Goal: Navigation & Orientation: Find specific page/section

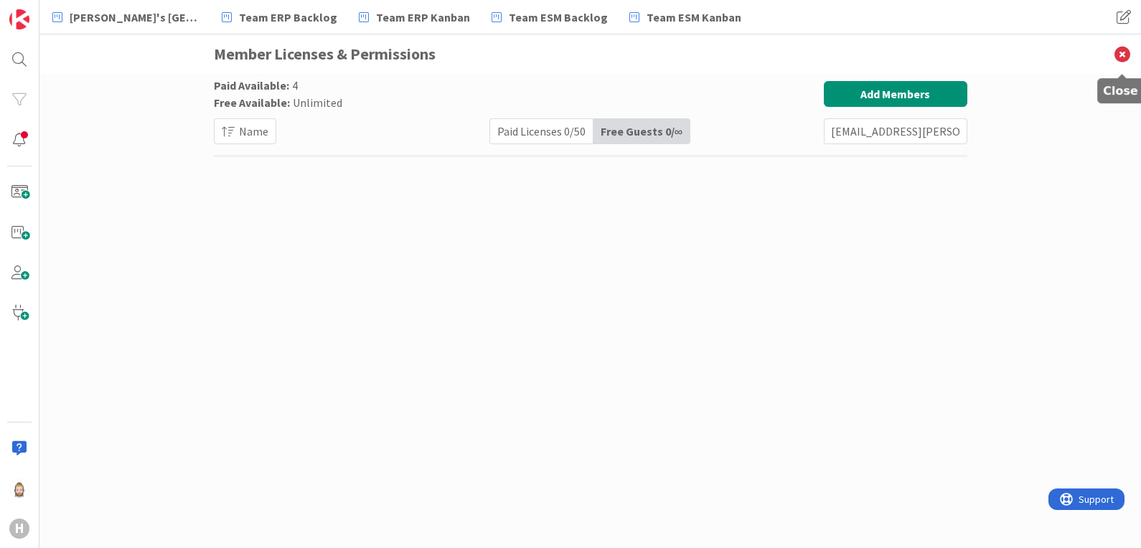
click at [1119, 50] on icon at bounding box center [1122, 53] width 37 height 39
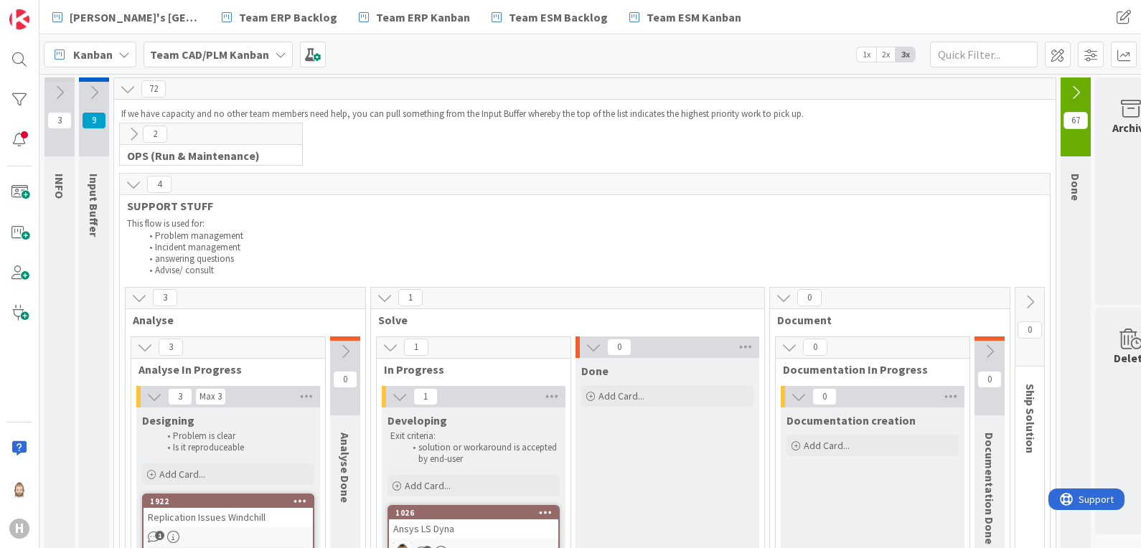
click at [113, 54] on div "Kanban" at bounding box center [90, 55] width 93 height 26
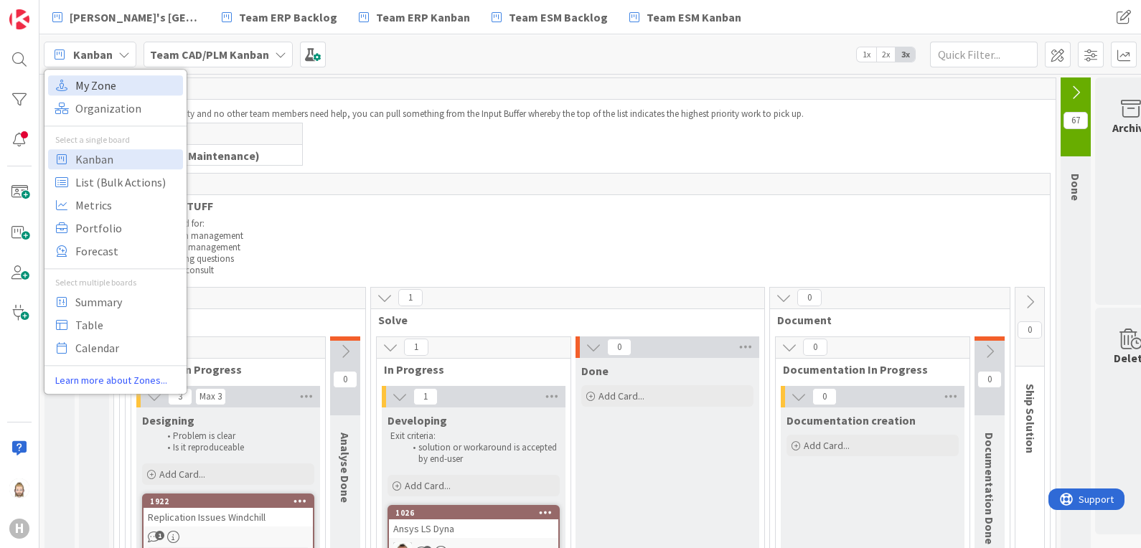
click at [114, 80] on span "My Zone" at bounding box center [126, 86] width 103 height 22
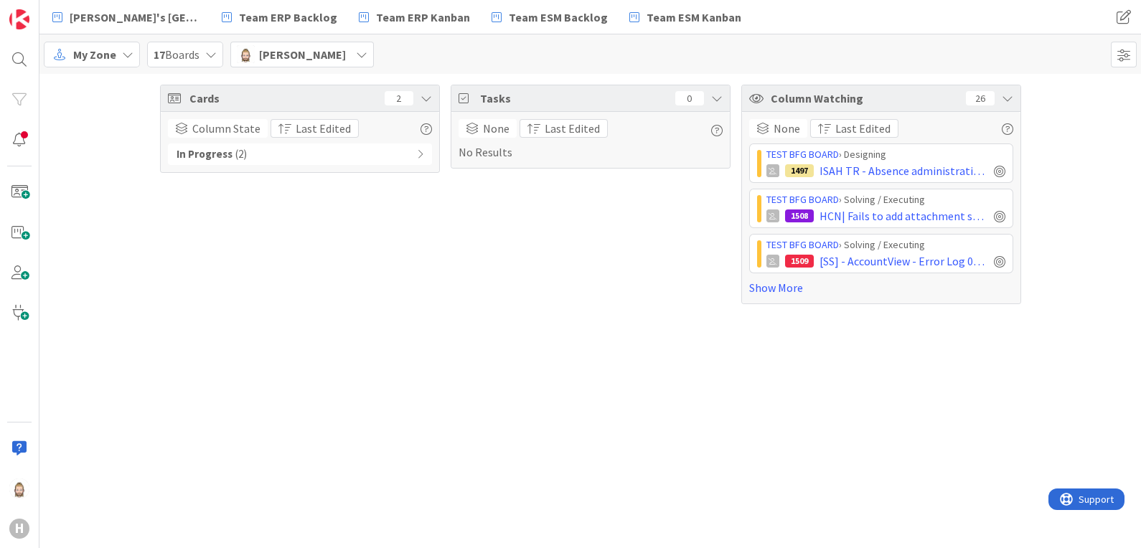
click at [85, 359] on div "Cards 2 Column State Last Edited In Progress ( 2 ) Tasks 0 None Last Edited No …" at bounding box center [590, 311] width 1102 height 474
click at [1129, 51] on span at bounding box center [1124, 55] width 26 height 26
